Goal: Navigation & Orientation: Find specific page/section

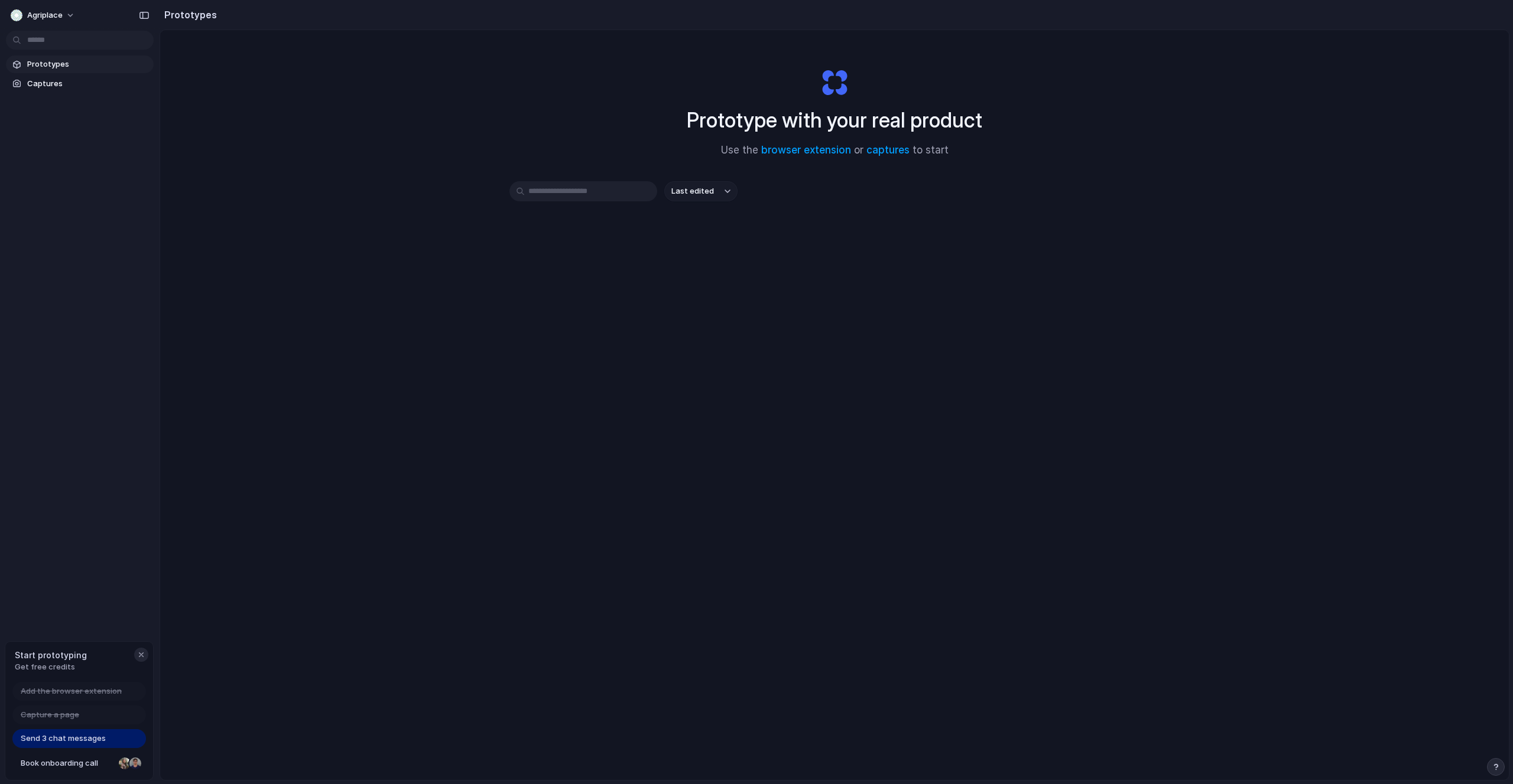
click at [139, 658] on div "button" at bounding box center [141, 655] width 10 height 10
click at [829, 83] on div "Prototype with your real product Use the browser extension or captures to start" at bounding box center [834, 108] width 473 height 128
click at [58, 8] on button "Agriplace" at bounding box center [44, 16] width 75 height 19
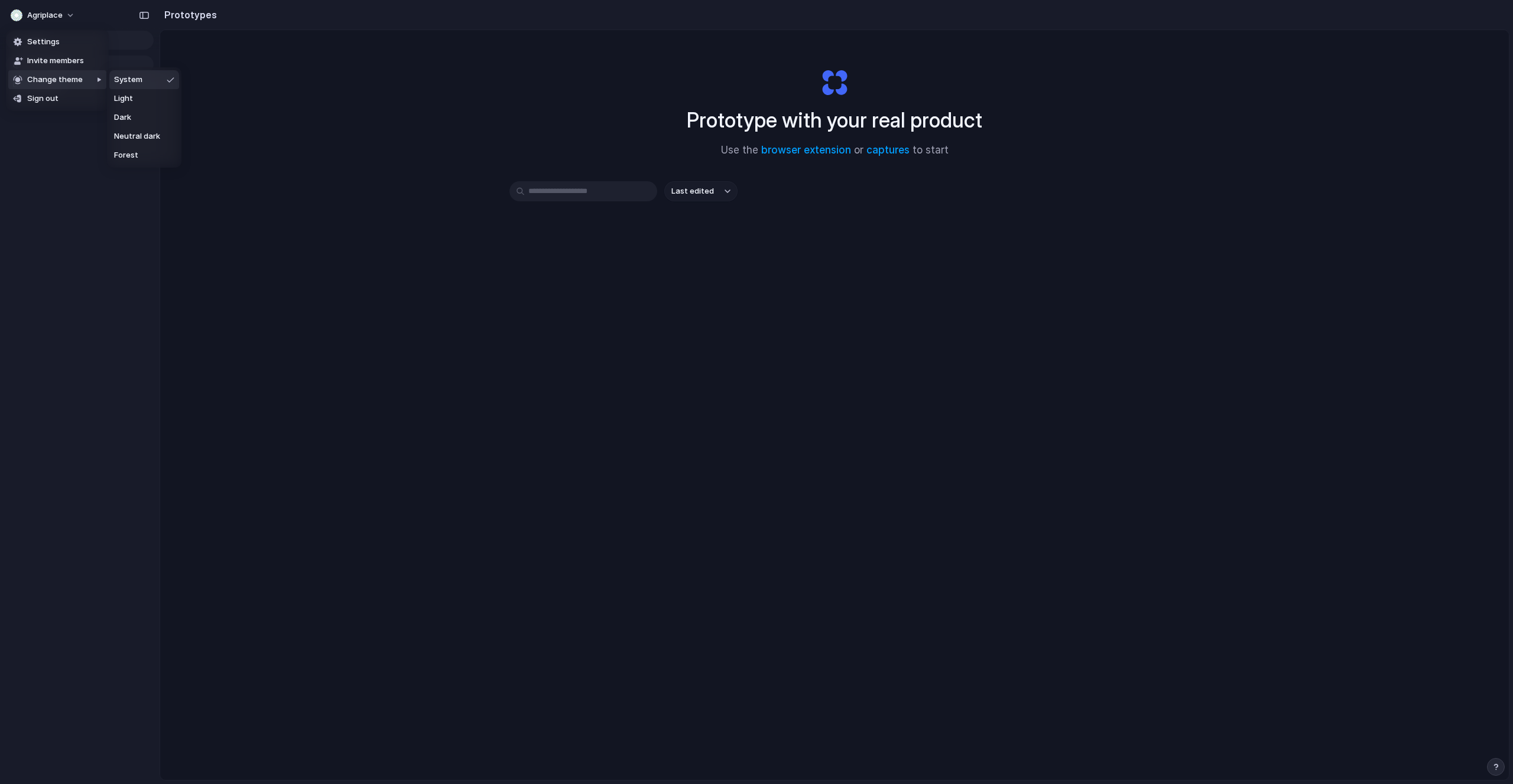
click at [80, 260] on div "Settings Invite members Change theme Sign out" at bounding box center [756, 392] width 1513 height 784
